Goal: Task Accomplishment & Management: Manage account settings

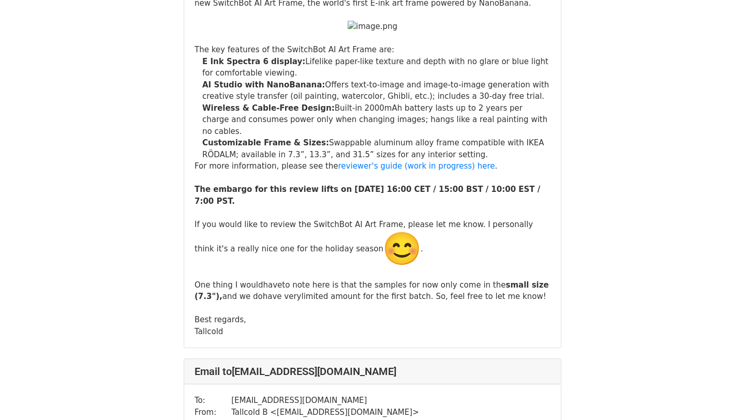
scroll to position [11044, 0]
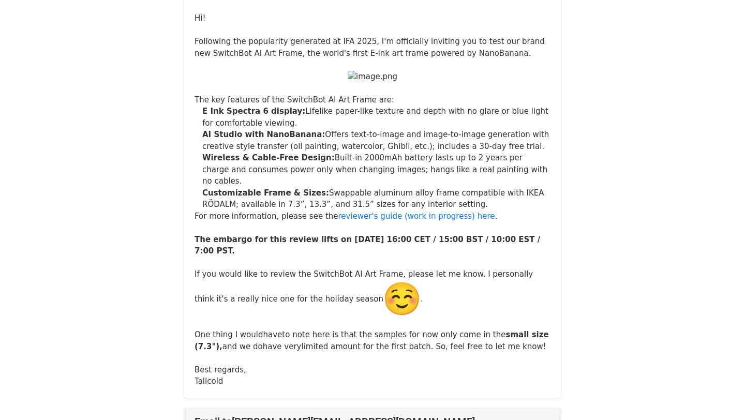
scroll to position [177, 0]
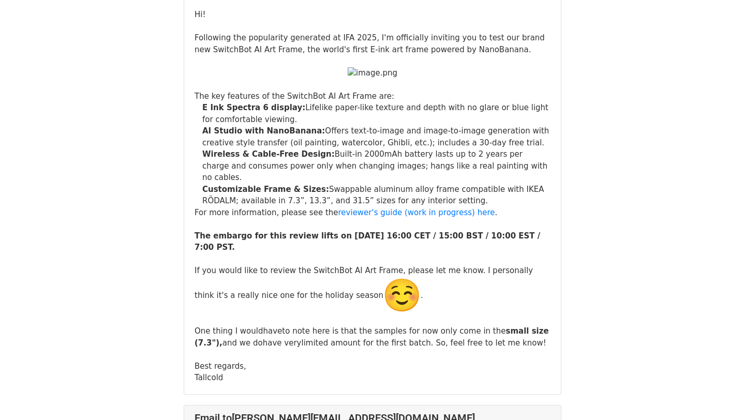
click at [351, 184] on li "Wireless & Cable-Free Design: Built-in 2000mAh battery lasts up to 2 years per …" at bounding box center [376, 165] width 348 height 35
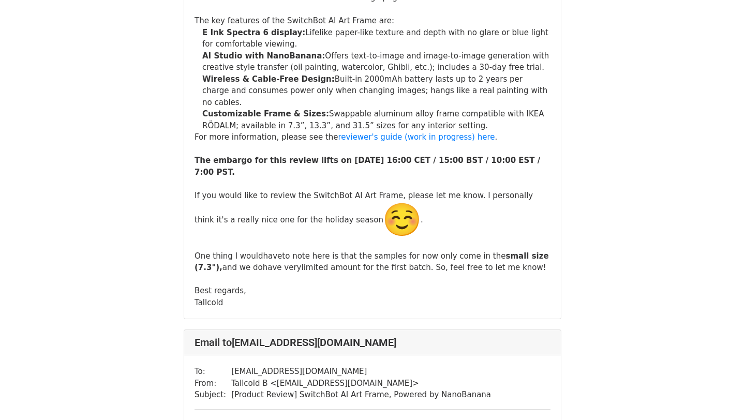
scroll to position [785, 0]
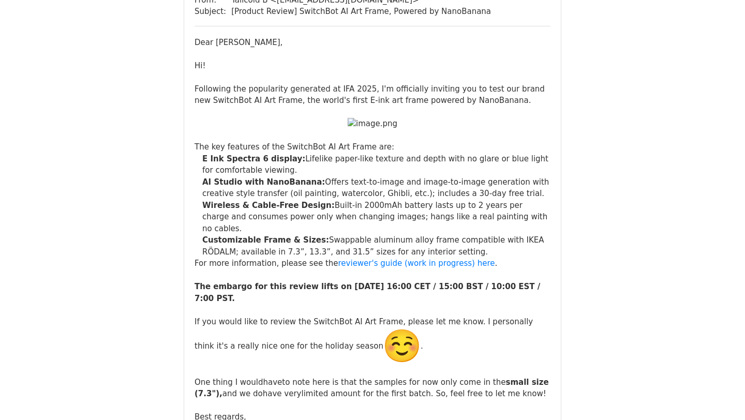
scroll to position [5352, 0]
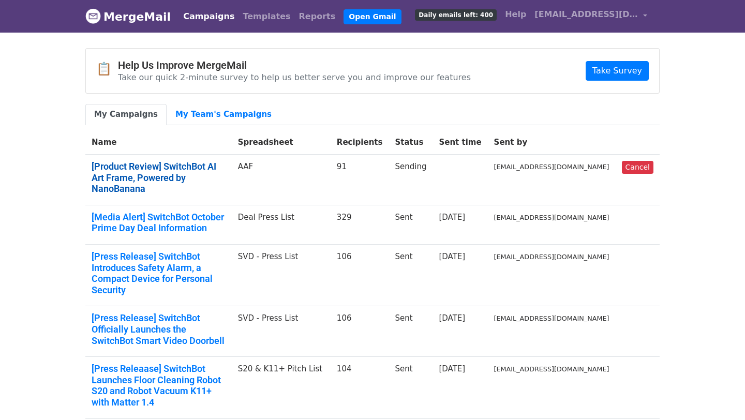
click at [177, 174] on link "[Product Review] SwitchBot AI Art Frame, Powered by NanoBanana" at bounding box center [159, 178] width 134 height 34
click at [222, 167] on link "[Product Review] SwitchBot AI Art Frame, Powered by NanoBanana" at bounding box center [159, 178] width 134 height 34
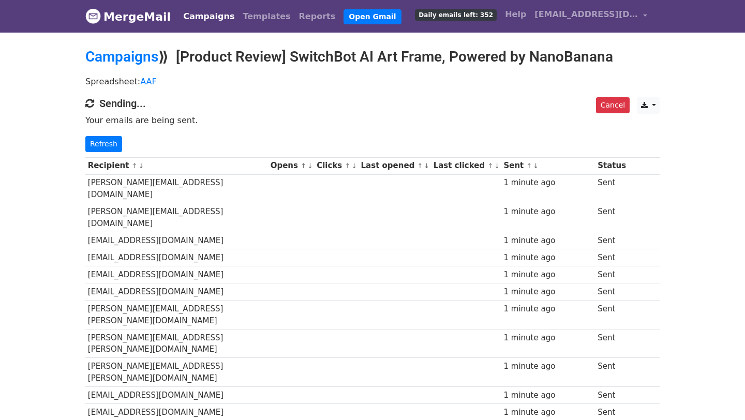
click at [240, 283] on td "[EMAIL_ADDRESS][DOMAIN_NAME]" at bounding box center [176, 291] width 183 height 17
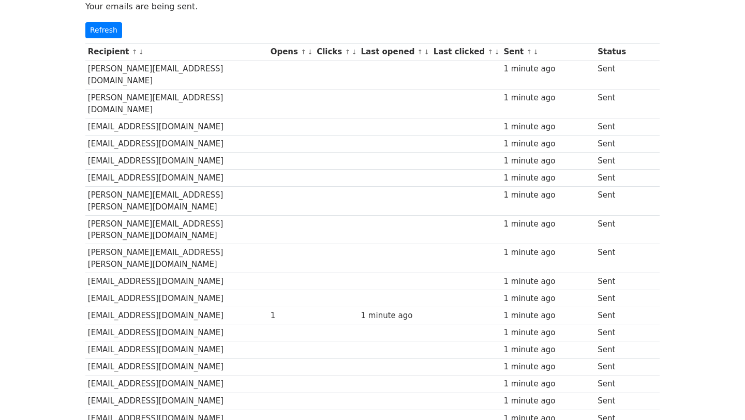
scroll to position [59, 0]
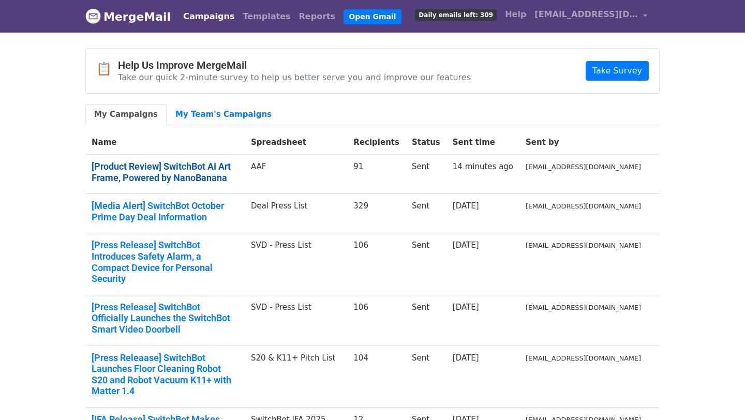
click at [227, 164] on link "[Product Review] SwitchBot AI Art Frame, Powered by NanoBanana" at bounding box center [165, 172] width 147 height 22
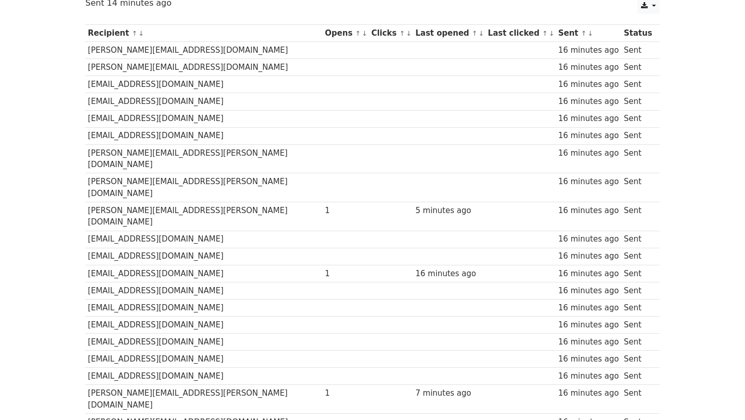
scroll to position [69, 0]
